Goal: Task Accomplishment & Management: Use online tool/utility

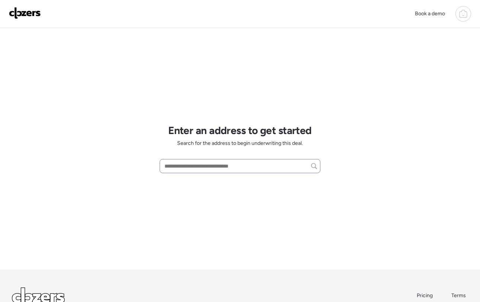
click at [207, 166] on input "text" at bounding box center [240, 166] width 154 height 10
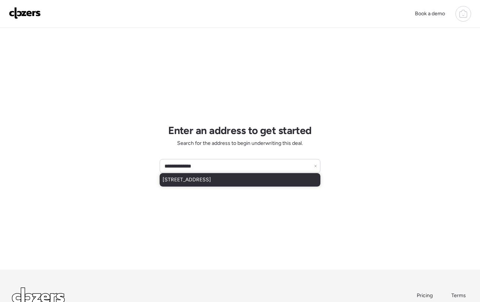
click at [211, 181] on span "[STREET_ADDRESS]" at bounding box center [187, 179] width 48 height 7
type input "**********"
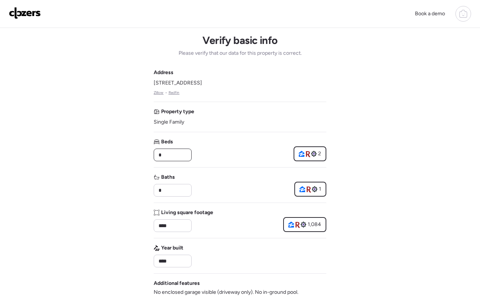
drag, startPoint x: 158, startPoint y: 157, endPoint x: 153, endPoint y: 157, distance: 4.8
type input "*"
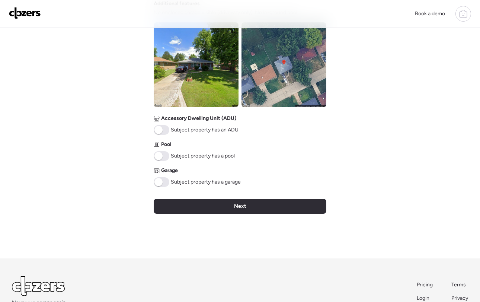
scroll to position [282, 0]
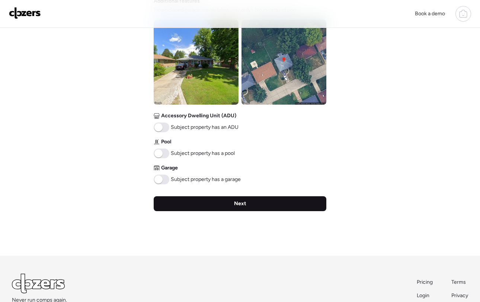
click at [253, 201] on div "Next" at bounding box center [240, 203] width 173 height 15
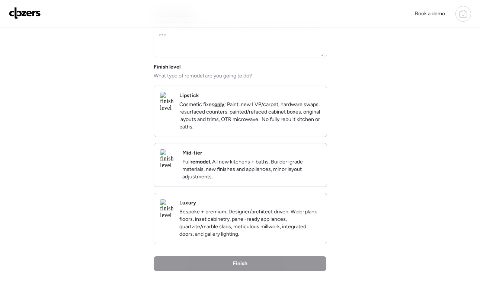
scroll to position [58, 0]
click at [265, 177] on p "Full remodel . All new kitchens + baths. Builder-grade materials, new finishes …" at bounding box center [252, 169] width 139 height 22
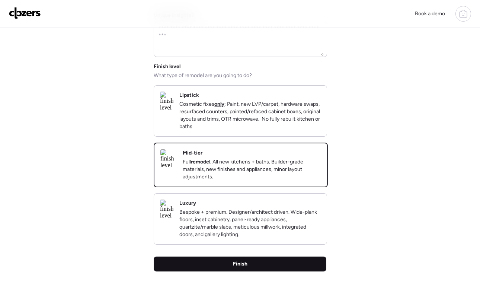
click at [252, 272] on div "Finish" at bounding box center [240, 264] width 173 height 15
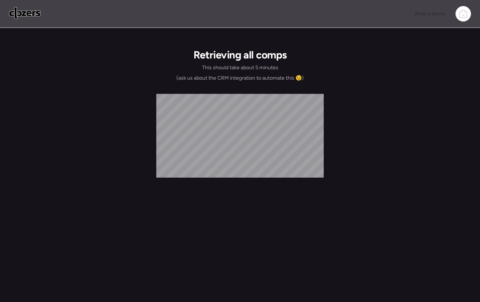
scroll to position [0, 0]
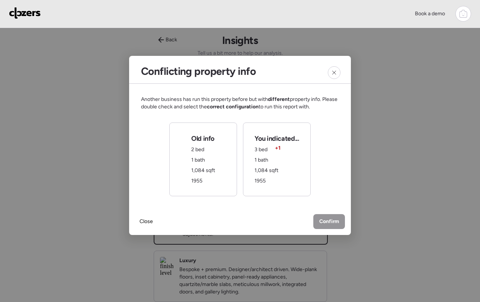
click at [297, 180] on div "You indicated... 3 bed + 1 1 bath 1,084 sqft 1955" at bounding box center [277, 159] width 44 height 51
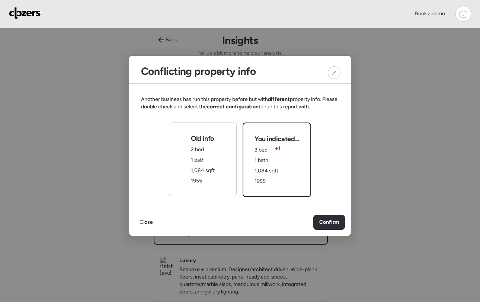
click at [329, 214] on div "Close Confirm" at bounding box center [240, 222] width 222 height 27
click at [329, 222] on span "Confirm" at bounding box center [330, 222] width 20 height 7
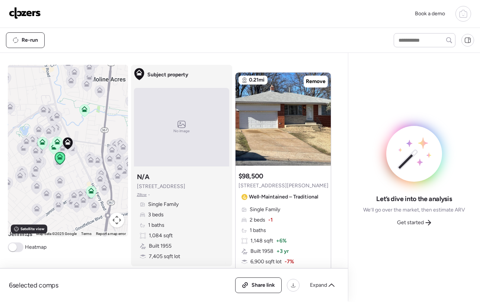
scroll to position [16, 0]
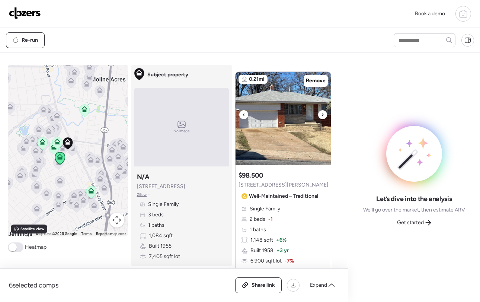
click at [321, 113] on icon at bounding box center [322, 114] width 3 height 9
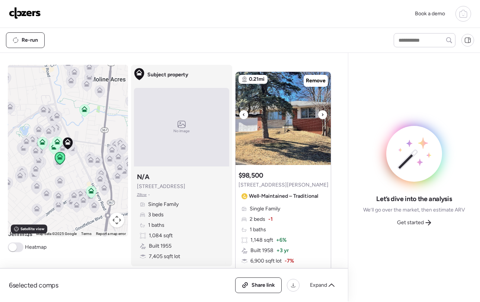
click at [322, 114] on icon at bounding box center [322, 114] width 1 height 3
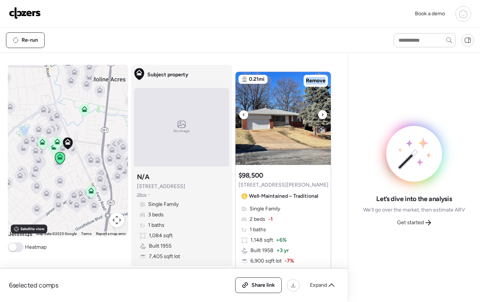
click at [322, 114] on icon at bounding box center [322, 114] width 1 height 3
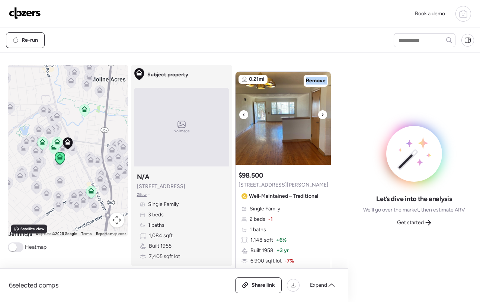
click at [322, 114] on icon at bounding box center [322, 114] width 1 height 3
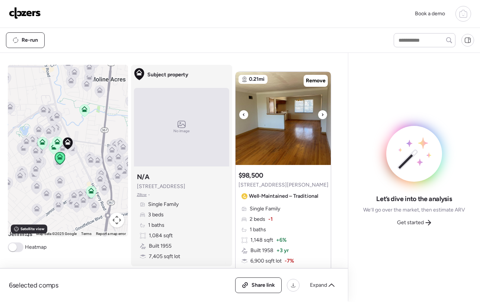
click at [322, 114] on icon at bounding box center [322, 114] width 1 height 3
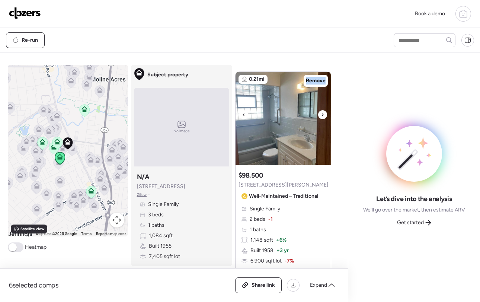
click at [322, 114] on icon at bounding box center [322, 114] width 1 height 3
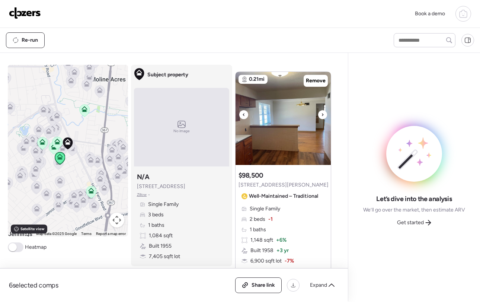
click at [322, 114] on icon at bounding box center [322, 114] width 1 height 3
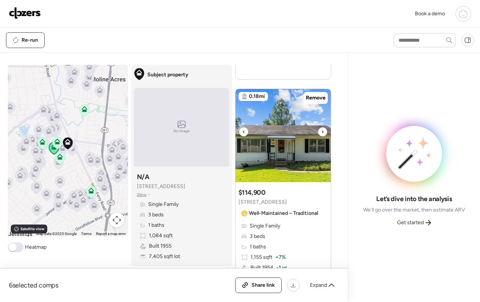
scroll to position [338, 0]
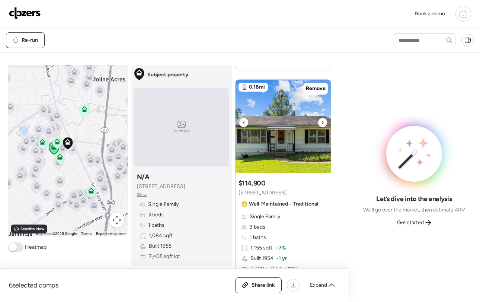
click at [321, 124] on icon at bounding box center [322, 122] width 3 height 9
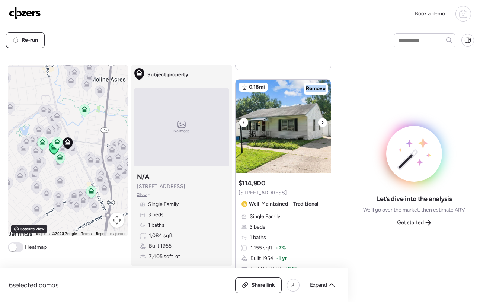
click at [321, 124] on icon at bounding box center [322, 122] width 3 height 9
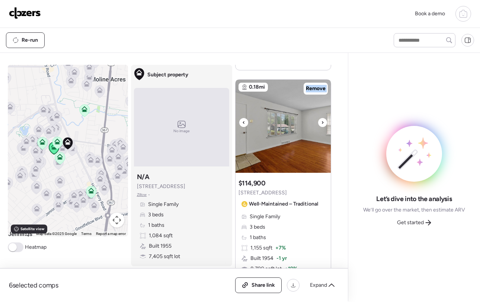
click at [321, 124] on icon at bounding box center [322, 122] width 3 height 9
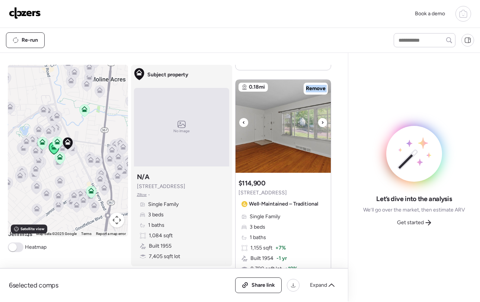
click at [321, 124] on icon at bounding box center [322, 122] width 3 height 9
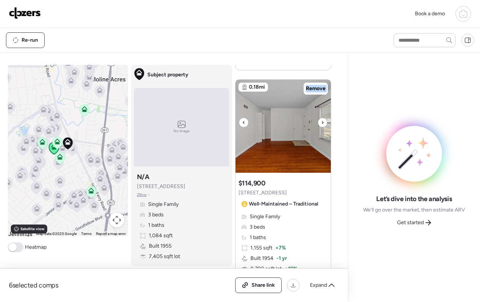
click at [321, 124] on icon at bounding box center [322, 122] width 3 height 9
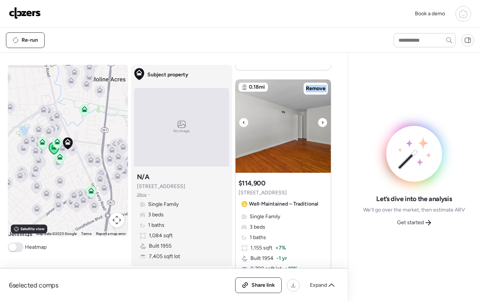
click at [321, 124] on icon at bounding box center [322, 122] width 3 height 9
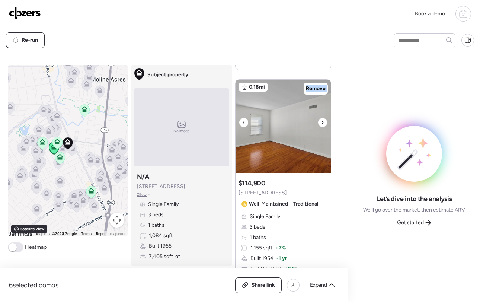
click at [321, 124] on icon at bounding box center [322, 122] width 3 height 9
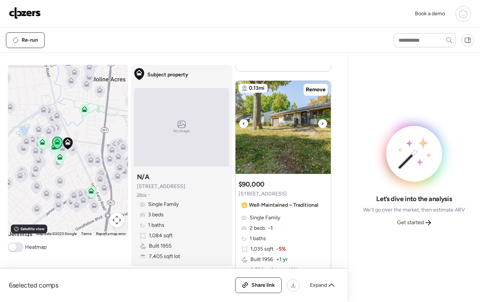
scroll to position [668, 0]
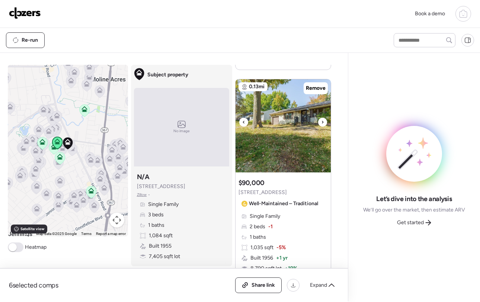
click at [322, 120] on icon at bounding box center [322, 122] width 3 height 9
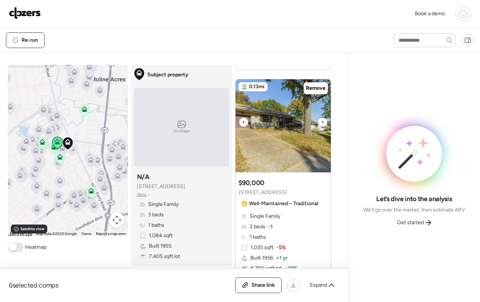
click at [323, 122] on icon at bounding box center [322, 122] width 1 height 3
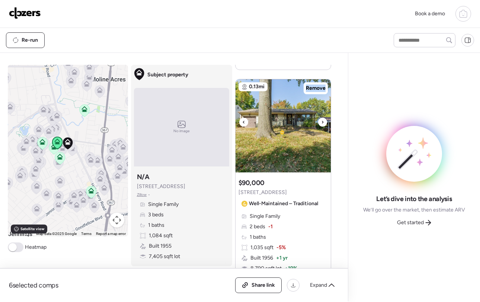
click at [323, 122] on icon at bounding box center [322, 122] width 1 height 3
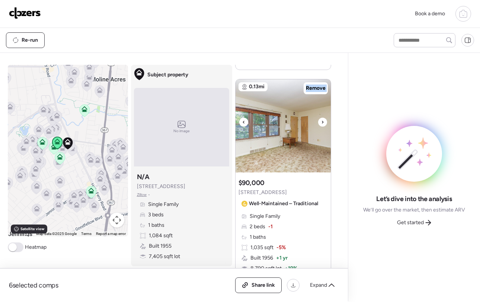
click at [323, 122] on icon at bounding box center [322, 122] width 1 height 3
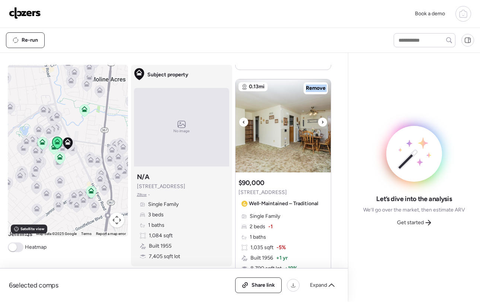
click at [323, 122] on icon at bounding box center [322, 122] width 1 height 3
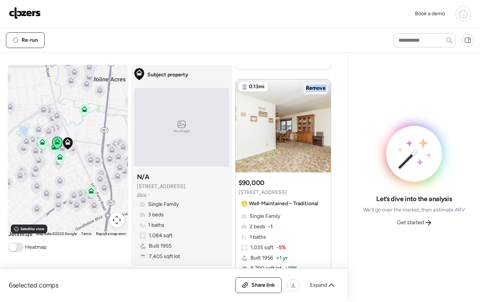
click at [319, 88] on span "Remove" at bounding box center [316, 88] width 20 height 7
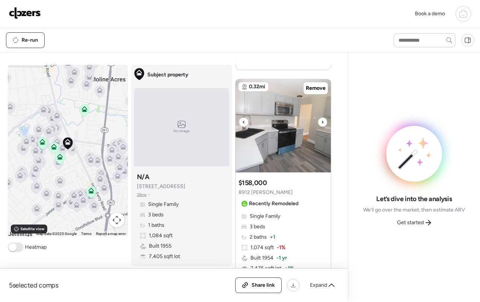
click at [324, 123] on div at bounding box center [322, 122] width 9 height 9
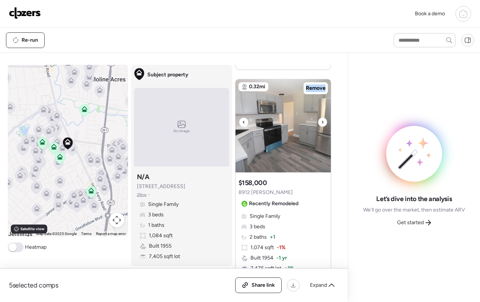
click at [324, 123] on div at bounding box center [322, 122] width 9 height 9
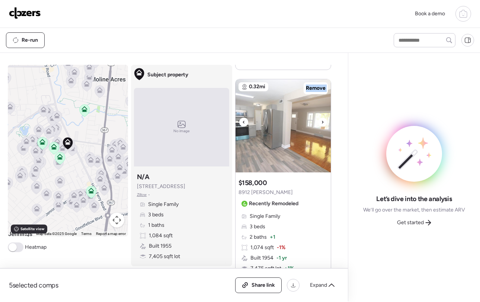
click at [324, 123] on div at bounding box center [322, 122] width 9 height 9
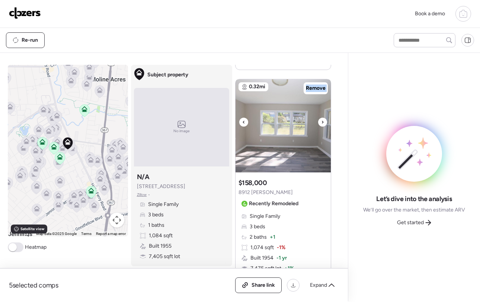
click at [324, 123] on div at bounding box center [322, 122] width 9 height 9
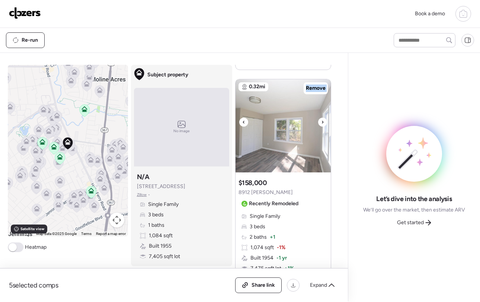
click at [324, 123] on div at bounding box center [322, 122] width 9 height 9
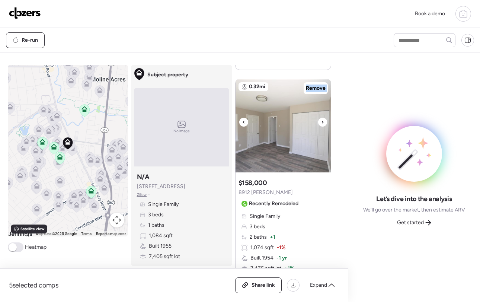
click at [324, 123] on div at bounding box center [322, 122] width 9 height 9
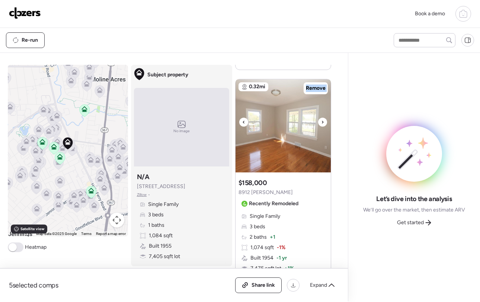
click at [324, 123] on div at bounding box center [322, 122] width 9 height 9
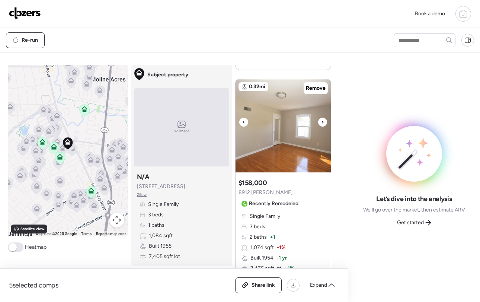
click at [324, 123] on div at bounding box center [322, 122] width 9 height 9
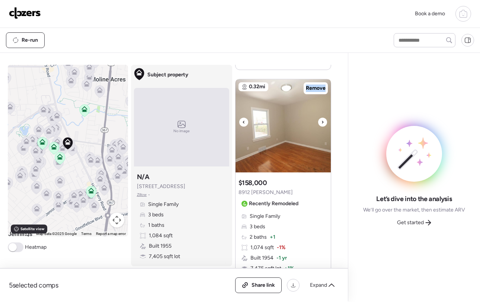
click at [324, 123] on div at bounding box center [322, 122] width 9 height 9
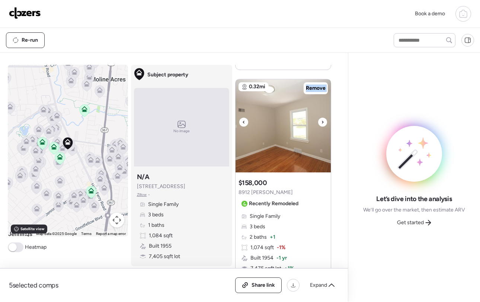
click at [324, 123] on div at bounding box center [322, 122] width 9 height 9
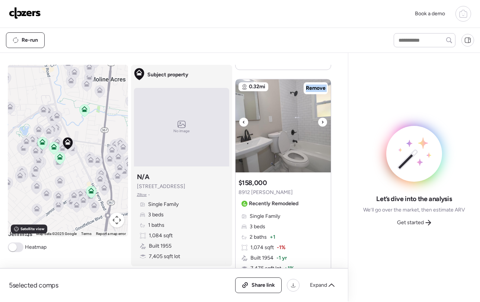
click at [324, 123] on div at bounding box center [322, 122] width 9 height 9
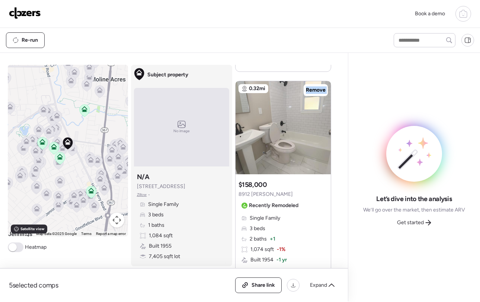
scroll to position [663, 0]
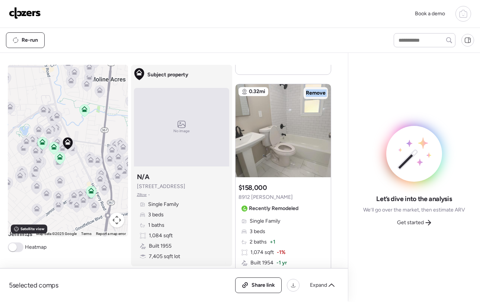
click at [317, 95] on span "Remove" at bounding box center [316, 92] width 20 height 7
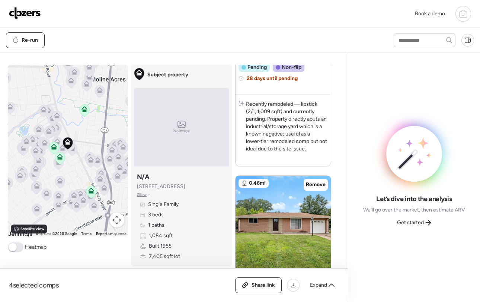
scroll to position [921, 0]
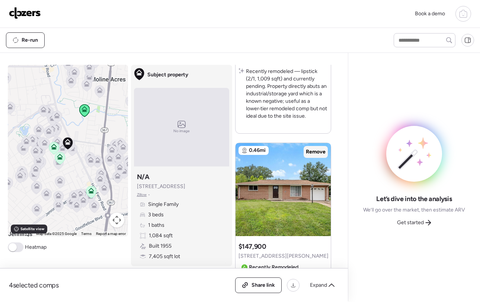
click at [316, 150] on span "Remove" at bounding box center [316, 151] width 20 height 7
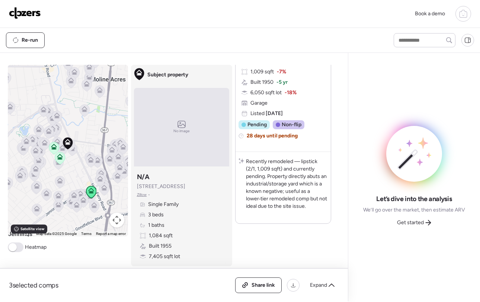
scroll to position [844, 0]
click at [416, 220] on span "Get started" at bounding box center [410, 222] width 27 height 7
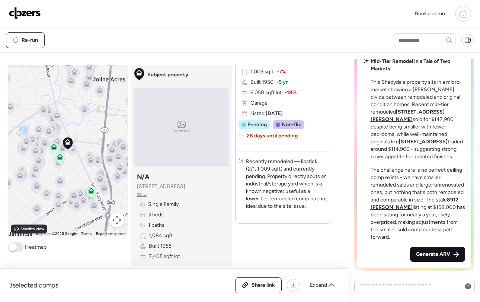
click at [430, 256] on span "Generate ARV" at bounding box center [433, 254] width 34 height 7
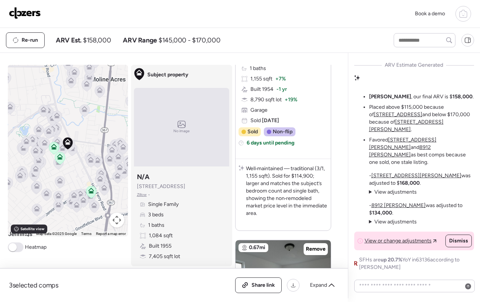
scroll to position [0, 0]
click at [370, 196] on summary "View adjustments Hide adjustments" at bounding box center [393, 191] width 48 height 7
